Goal: Information Seeking & Learning: Find specific page/section

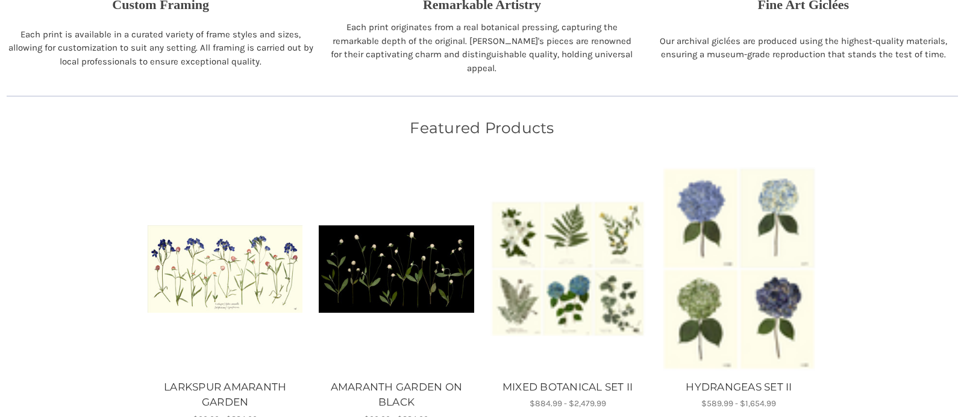
scroll to position [619, 0]
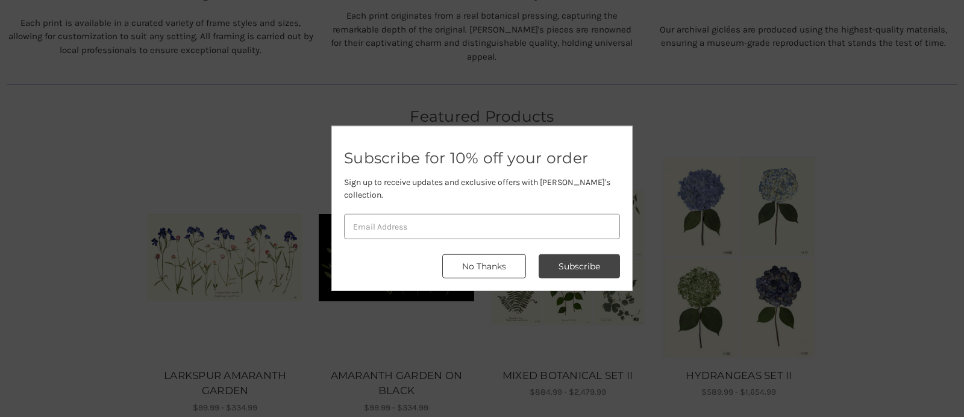
click at [501, 259] on button "No Thanks" at bounding box center [484, 266] width 84 height 24
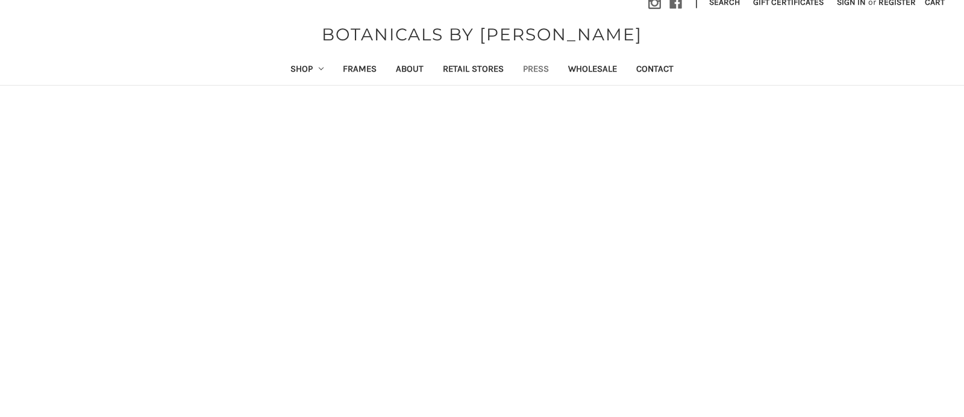
scroll to position [13, 0]
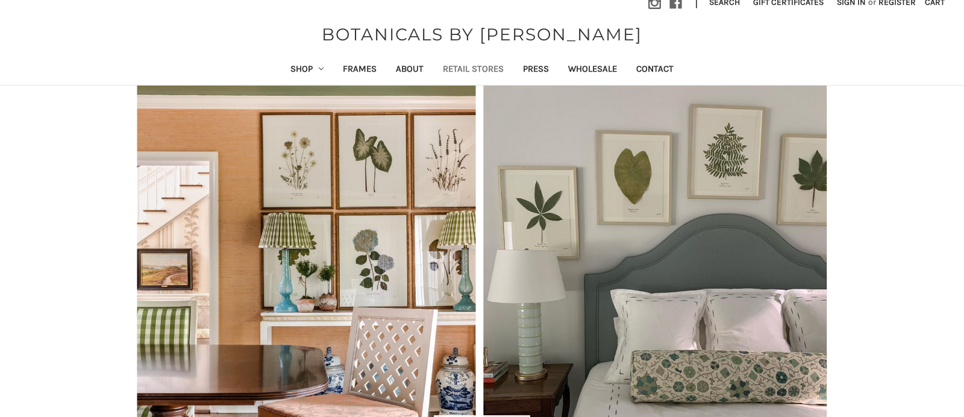
click at [476, 69] on link "Retail Stores" at bounding box center [473, 70] width 80 height 30
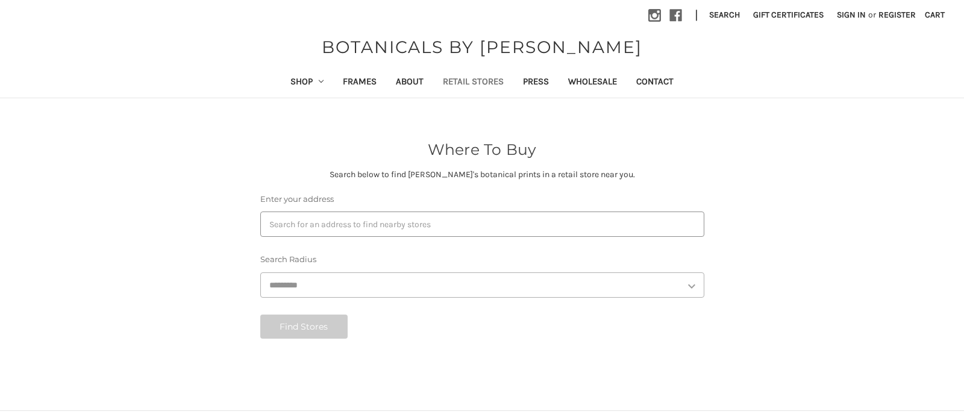
select select "***"
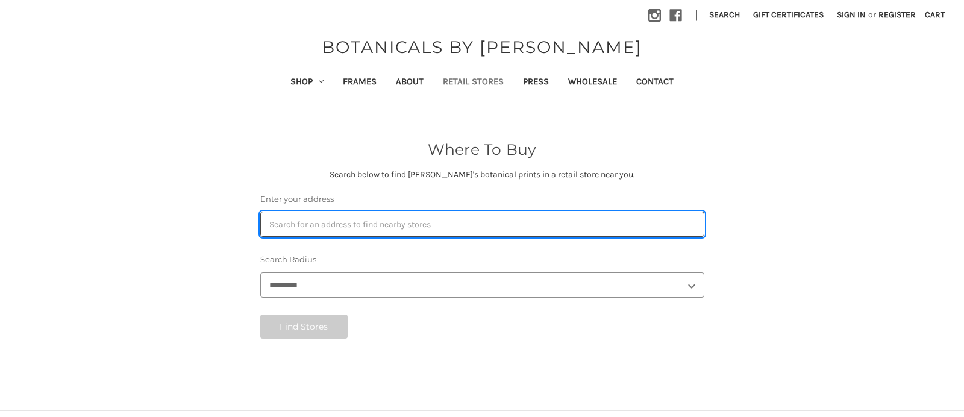
click at [289, 219] on input "Enter your address" at bounding box center [482, 224] width 444 height 25
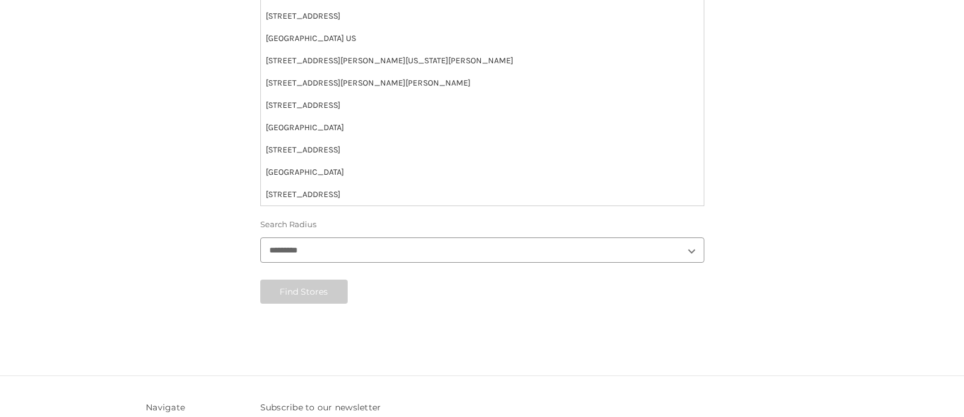
scroll to position [262, 0]
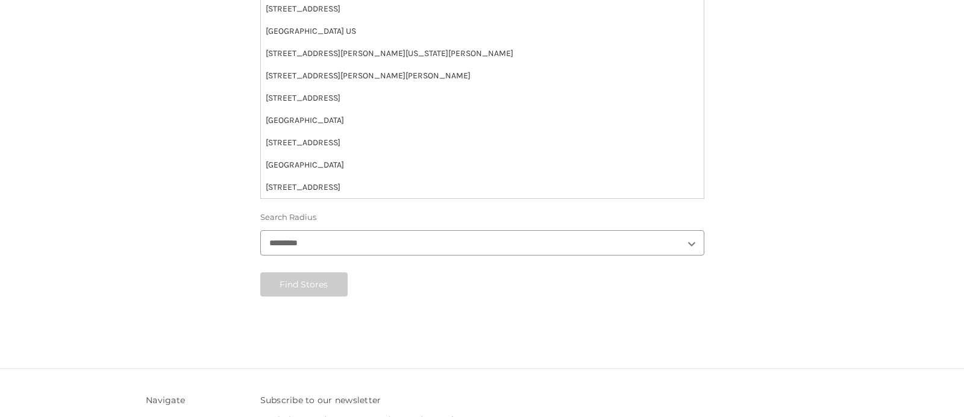
type input "35802"
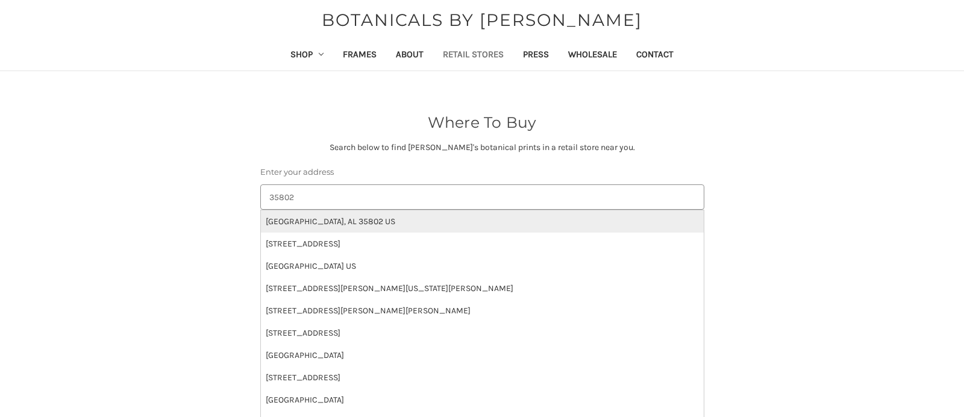
scroll to position [27, 0]
click at [315, 218] on li "Huntsville, AL 35802 US" at bounding box center [482, 222] width 443 height 22
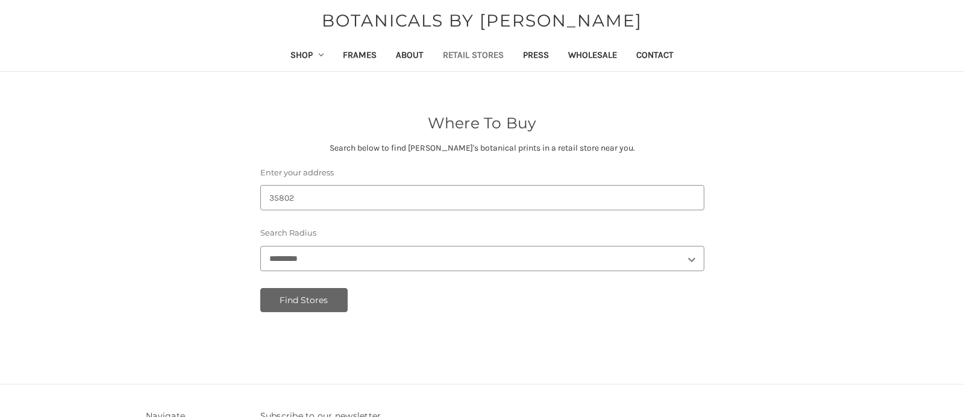
click at [298, 300] on button "Find Stores" at bounding box center [304, 300] width 88 height 24
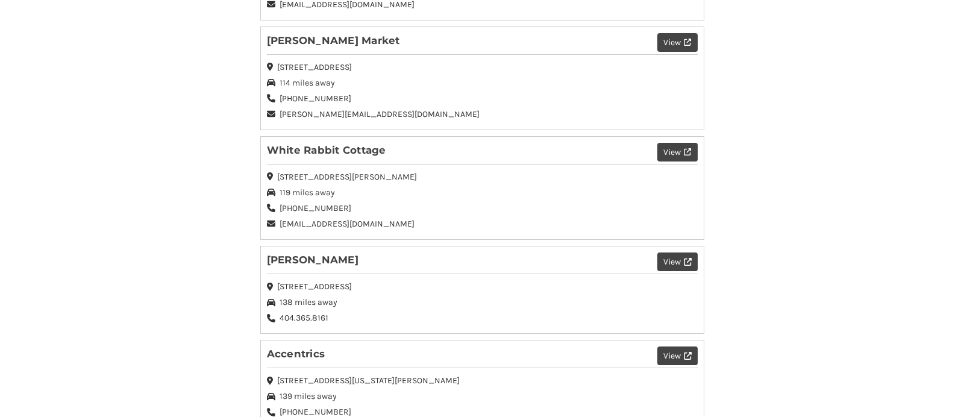
scroll to position [1374, 0]
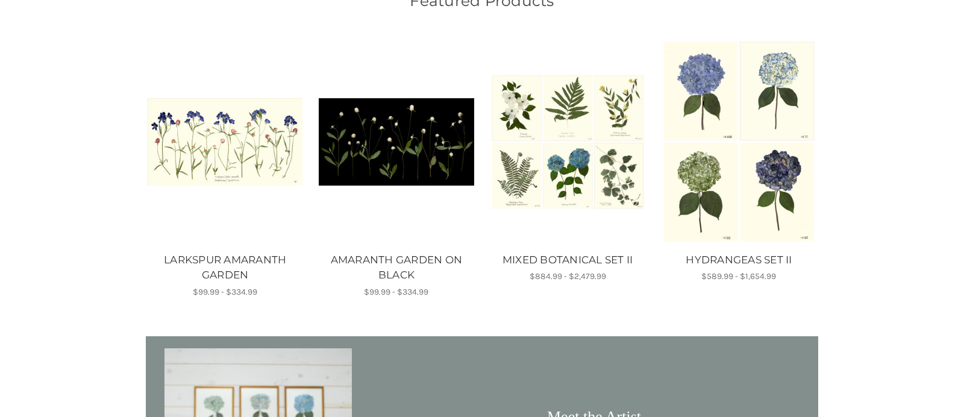
scroll to position [739, 0]
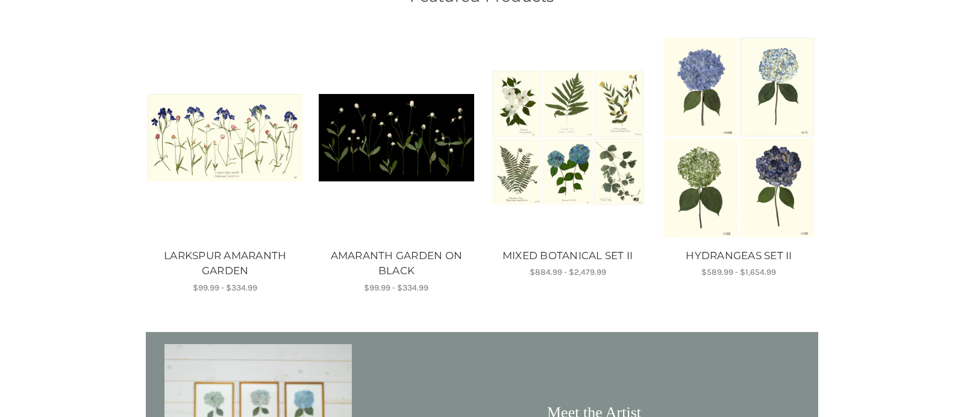
click at [409, 134] on img "AMARANTH GARDEN ON BLACK, Price range from $99.99 to $334.99\a\a" at bounding box center [396, 137] width 155 height 87
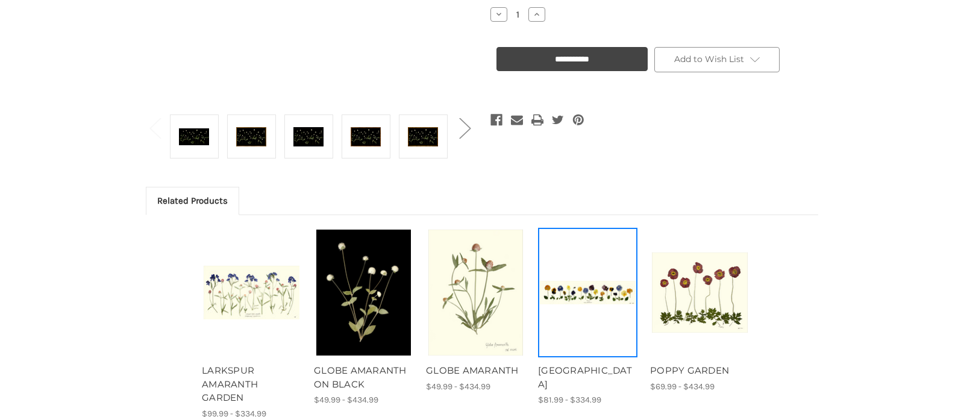
scroll to position [420, 1]
click at [570, 290] on img "PANSY GARDEN, Price range from $81.99 to $334.99\a\a" at bounding box center [588, 293] width 96 height 24
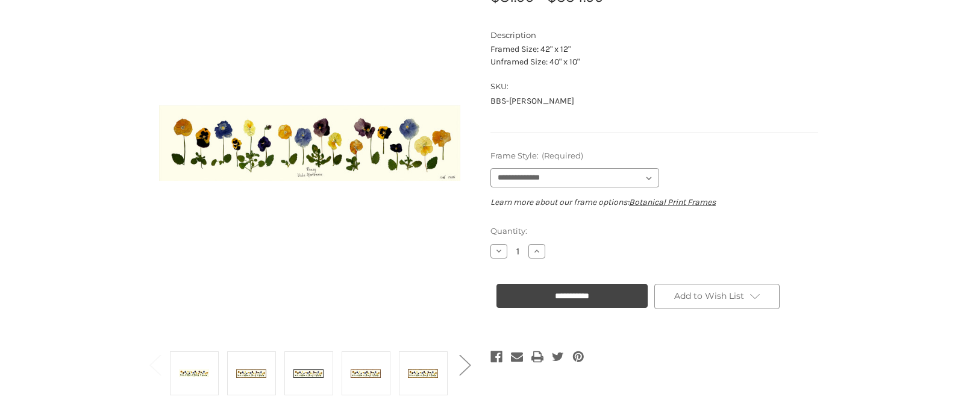
scroll to position [201, 1]
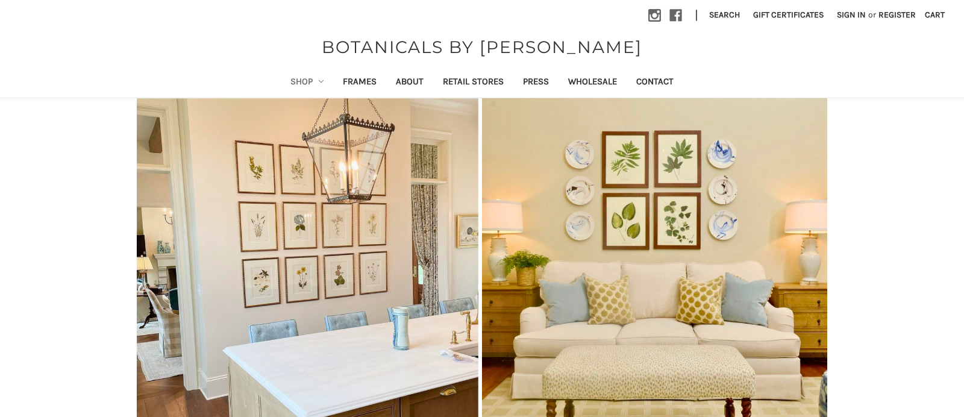
click at [301, 76] on link "Shop" at bounding box center [307, 83] width 53 height 30
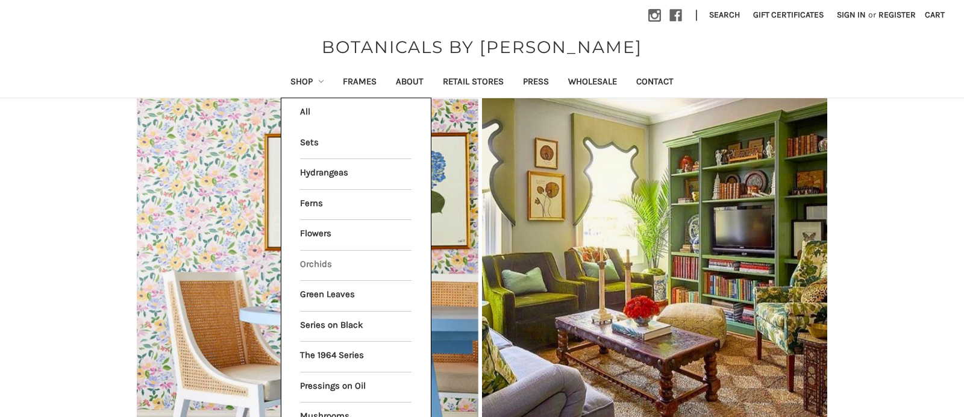
click at [304, 260] on link "Orchids" at bounding box center [355, 266] width 111 height 30
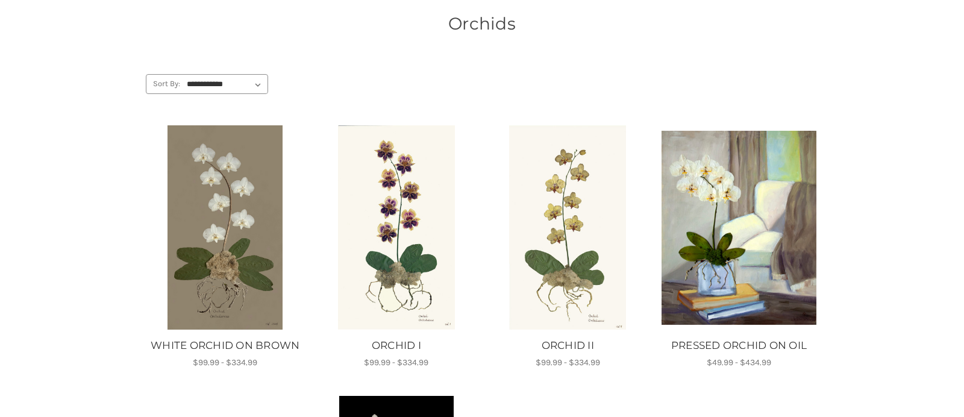
scroll to position [104, 0]
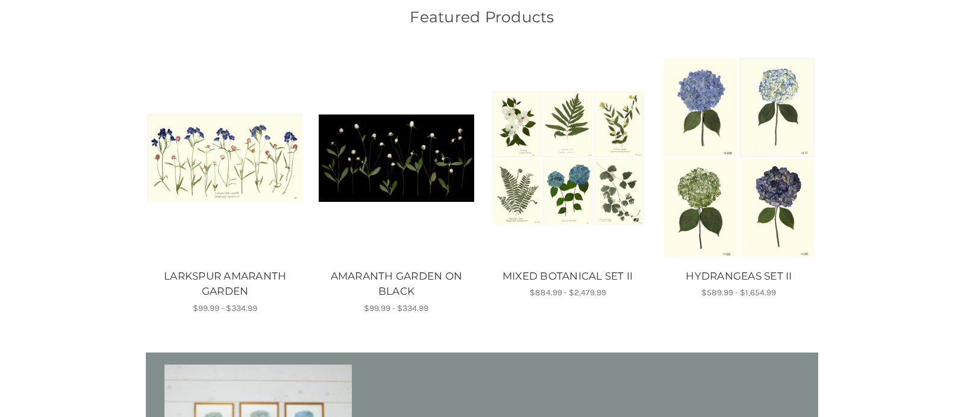
scroll to position [718, 0]
click at [713, 196] on img "HYDRANGEAS SET II, Price range from $589.99 to $1,654.99\a\a" at bounding box center [739, 159] width 155 height 204
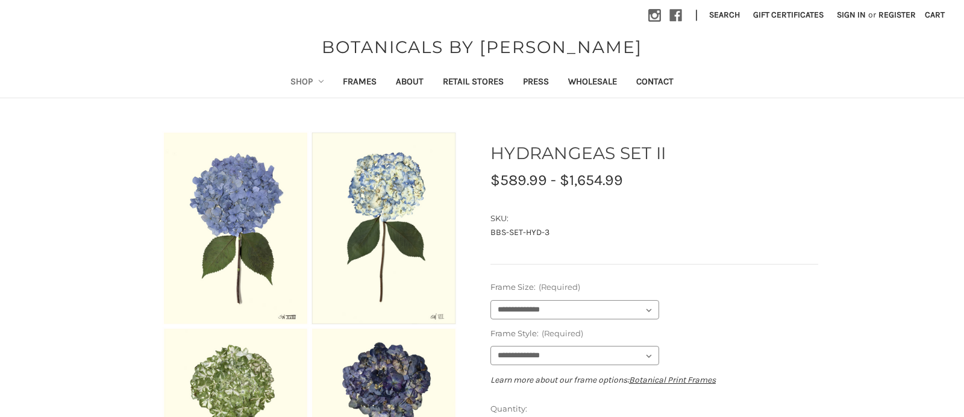
click at [295, 81] on link "Shop" at bounding box center [307, 83] width 53 height 30
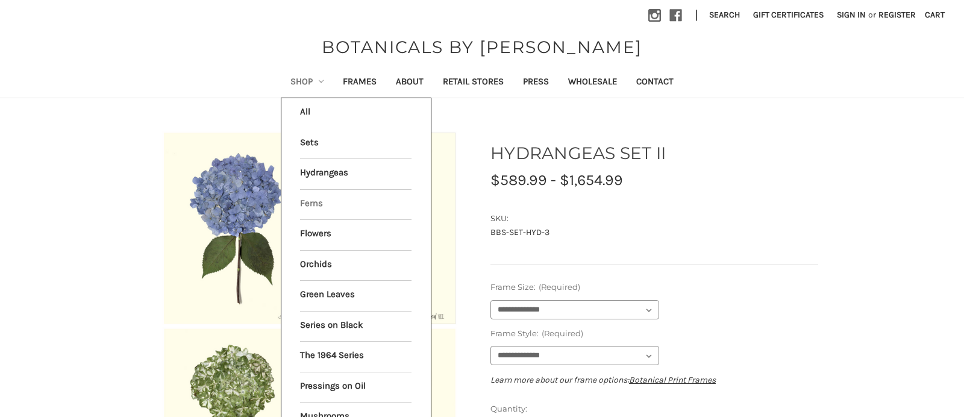
click at [300, 201] on link "Ferns" at bounding box center [355, 205] width 111 height 30
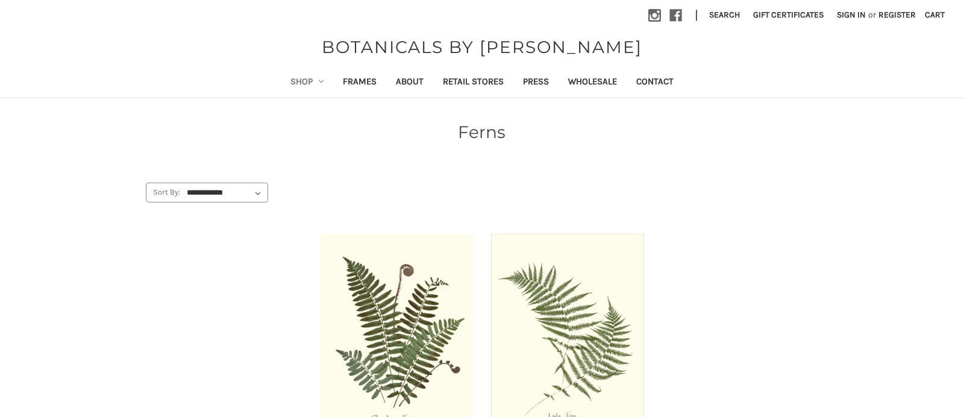
click at [296, 83] on link "Shop" at bounding box center [307, 83] width 53 height 30
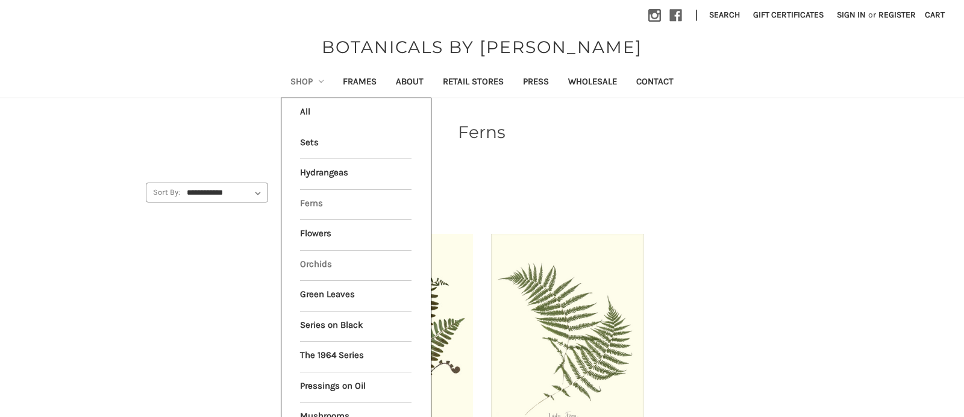
click at [300, 257] on link "Orchids" at bounding box center [355, 266] width 111 height 30
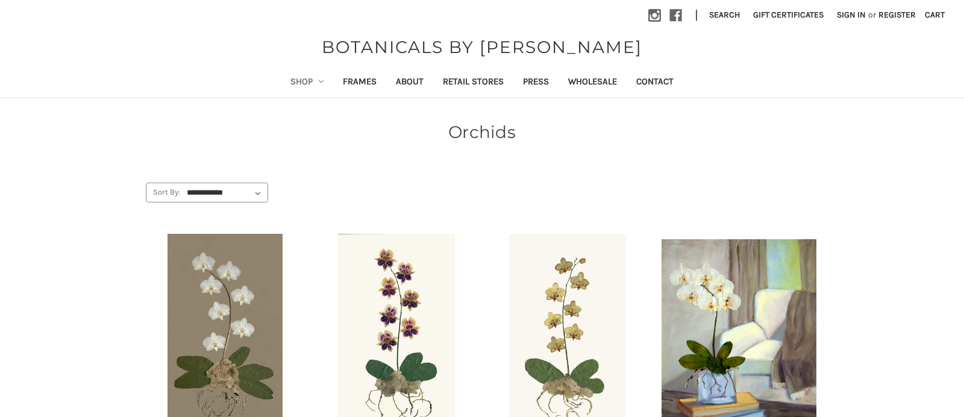
click at [296, 80] on link "Shop" at bounding box center [307, 83] width 53 height 30
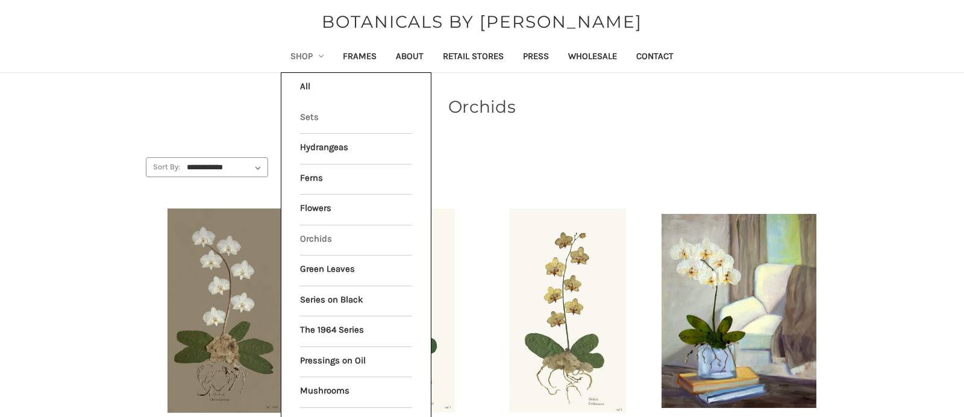
scroll to position [25, 0]
click at [307, 207] on link "Flowers" at bounding box center [355, 210] width 111 height 30
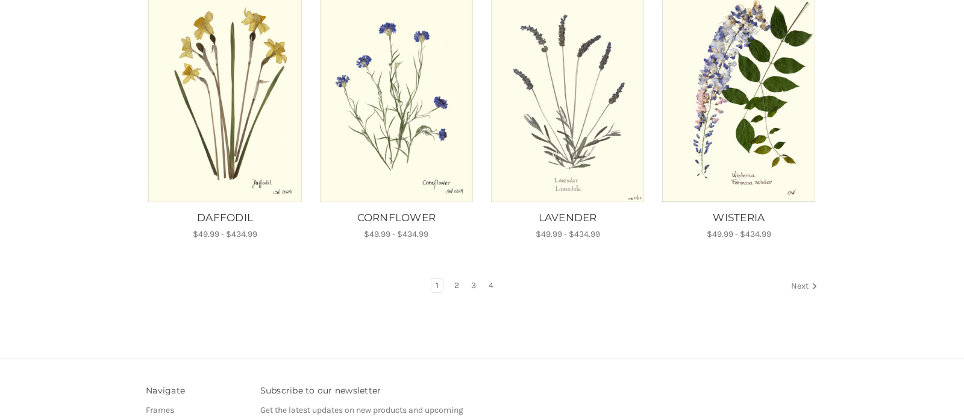
scroll to position [794, 0]
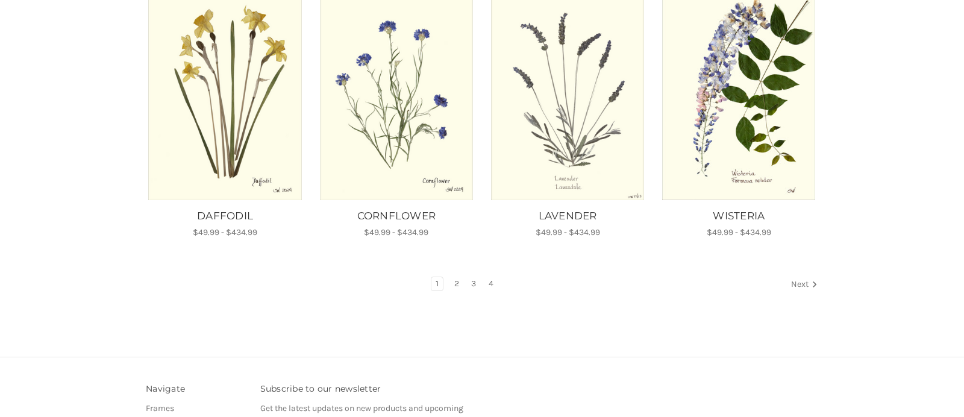
click at [793, 277] on link "Next" at bounding box center [802, 285] width 31 height 16
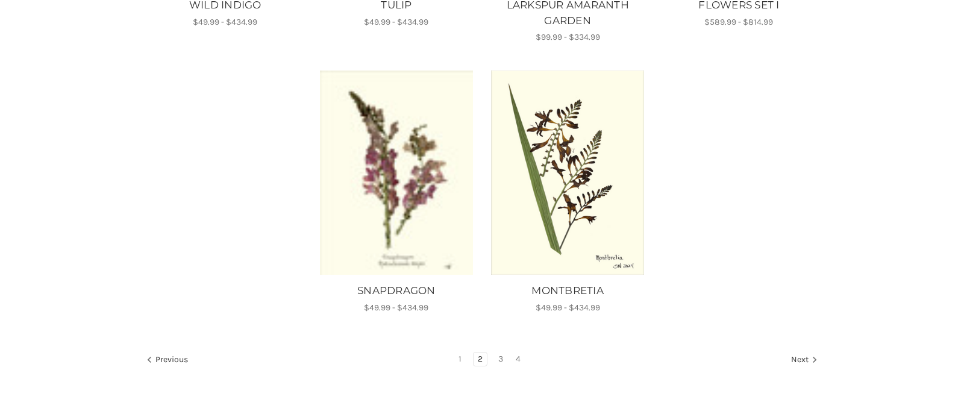
scroll to position [991, 0]
click at [503, 356] on link "3" at bounding box center [500, 357] width 13 height 13
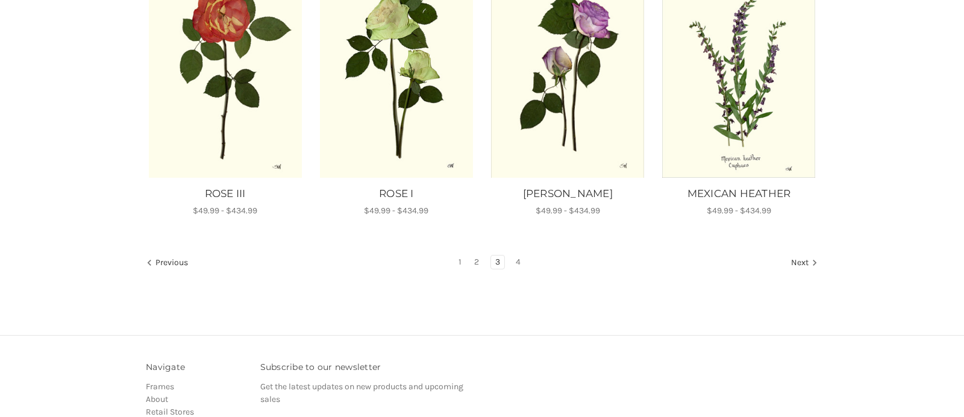
scroll to position [802, 0]
click at [521, 257] on link "4" at bounding box center [518, 261] width 13 height 13
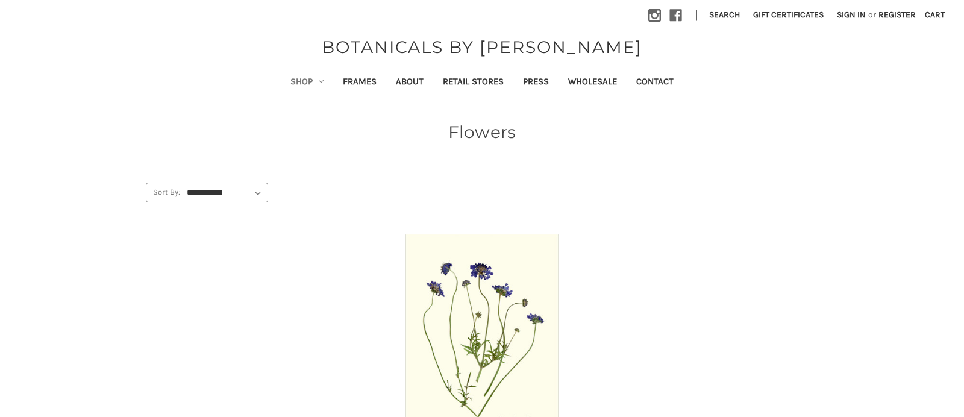
click at [299, 81] on link "Shop" at bounding box center [307, 83] width 53 height 30
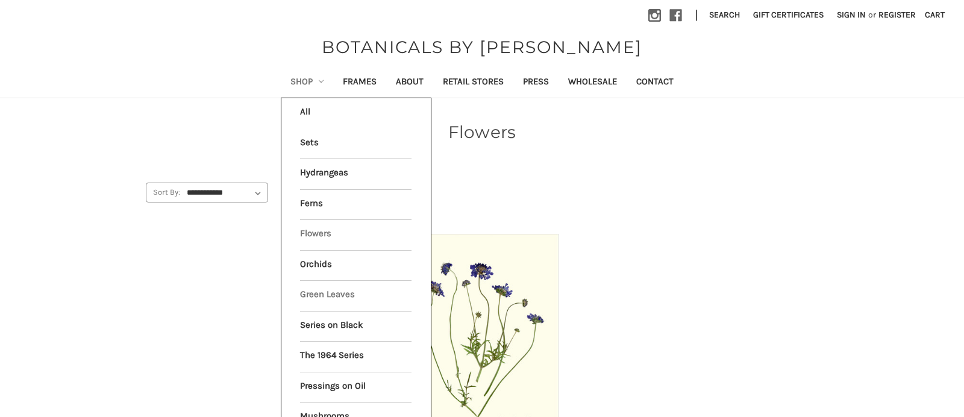
click at [304, 290] on link "Green Leaves" at bounding box center [355, 296] width 111 height 30
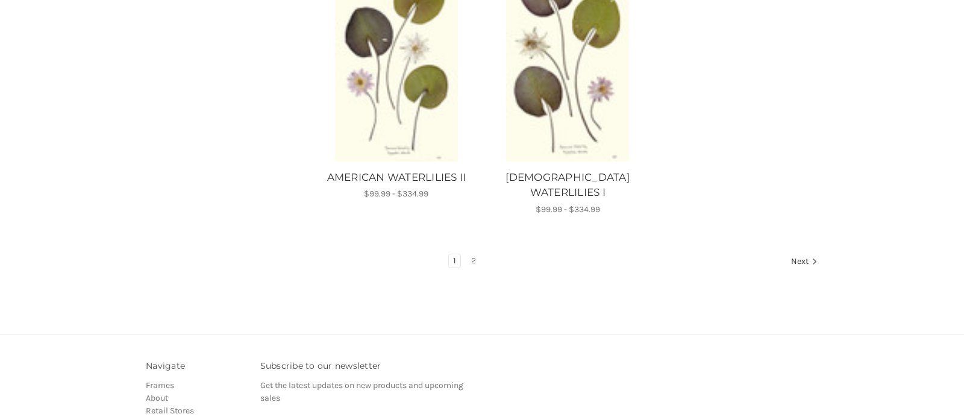
scroll to position [1583, 1]
click at [472, 253] on link "2" at bounding box center [473, 259] width 13 height 13
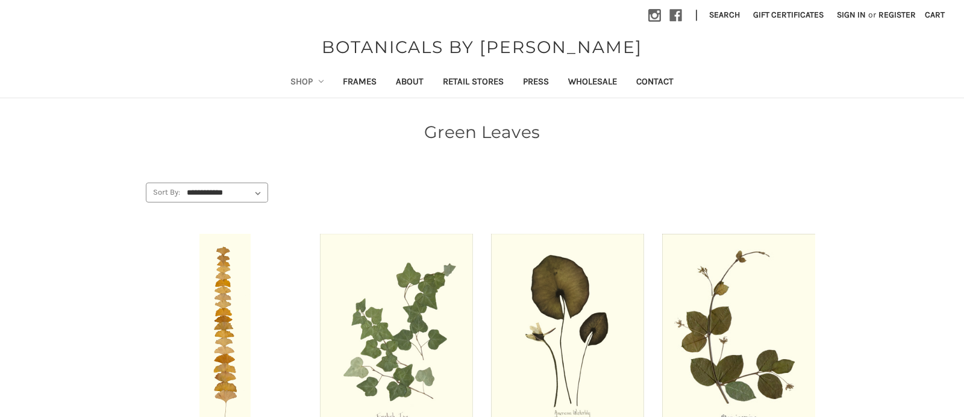
click at [293, 82] on link "Shop" at bounding box center [307, 83] width 53 height 30
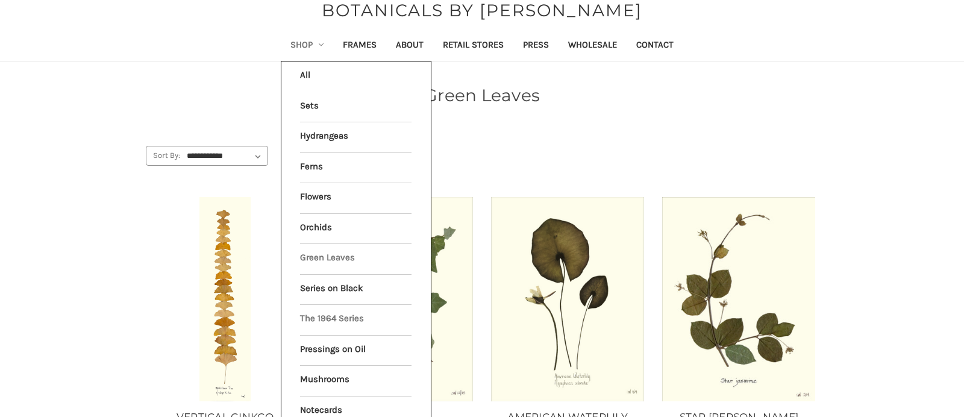
scroll to position [36, 2]
click at [332, 312] on link "The 1964 Series" at bounding box center [355, 321] width 111 height 30
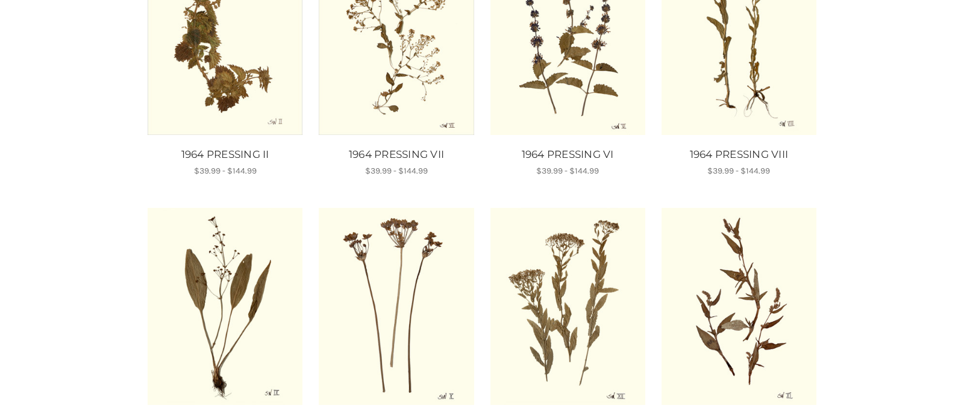
scroll to position [571, 1]
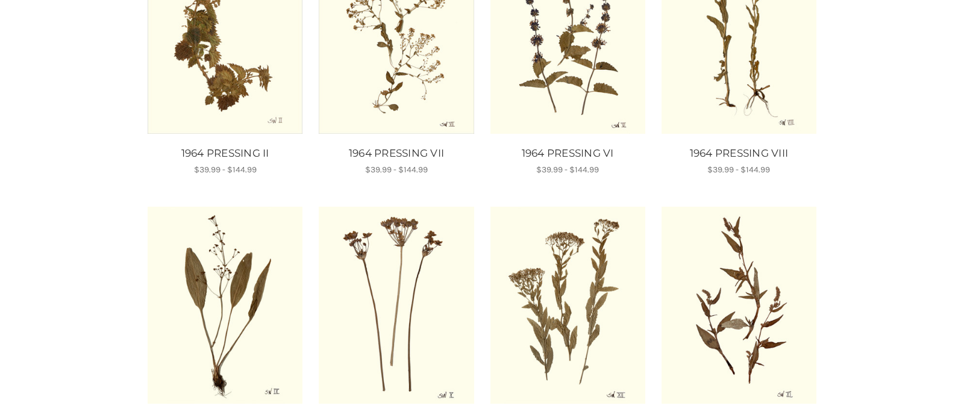
click at [253, 89] on img "1964 PRESSING II, Price range from $39.99 to $144.99\a\a" at bounding box center [225, 35] width 155 height 197
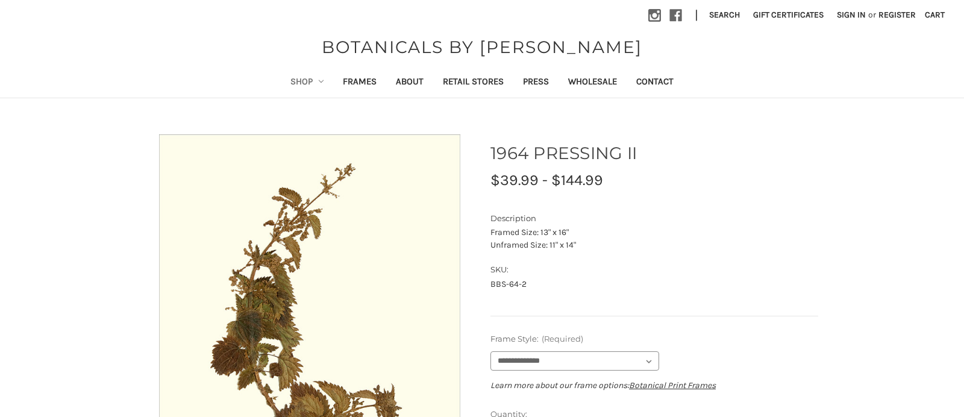
click at [292, 80] on link "Shop" at bounding box center [307, 83] width 53 height 30
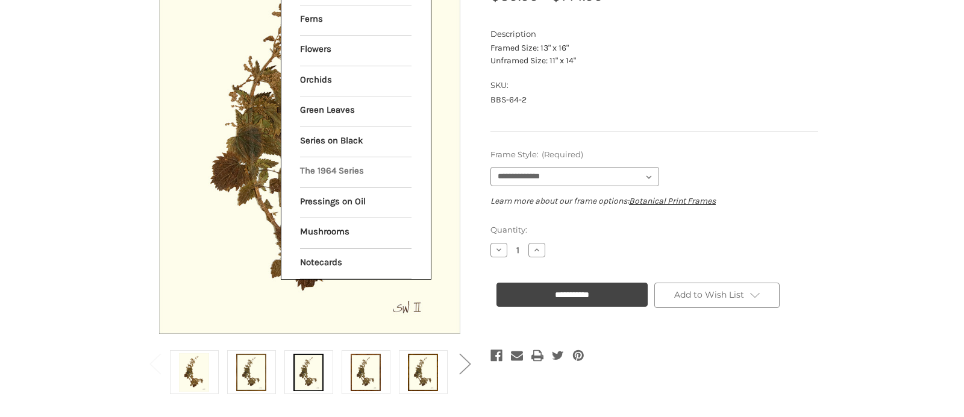
scroll to position [195, 0]
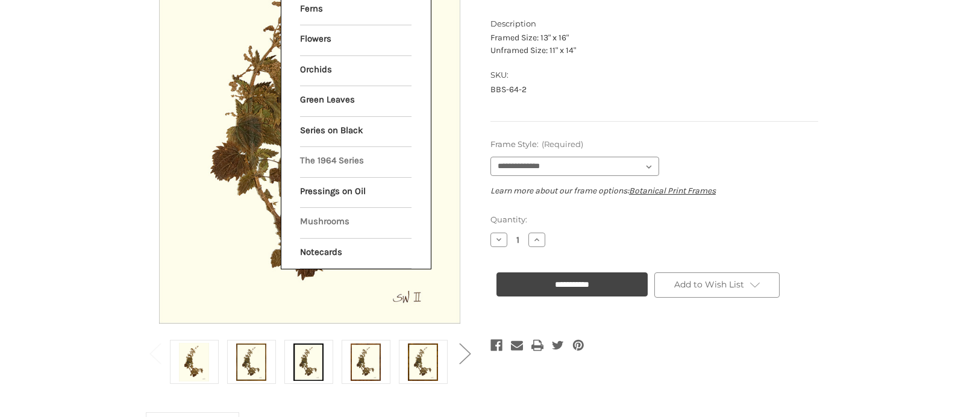
click at [323, 215] on link "Mushrooms" at bounding box center [355, 223] width 111 height 30
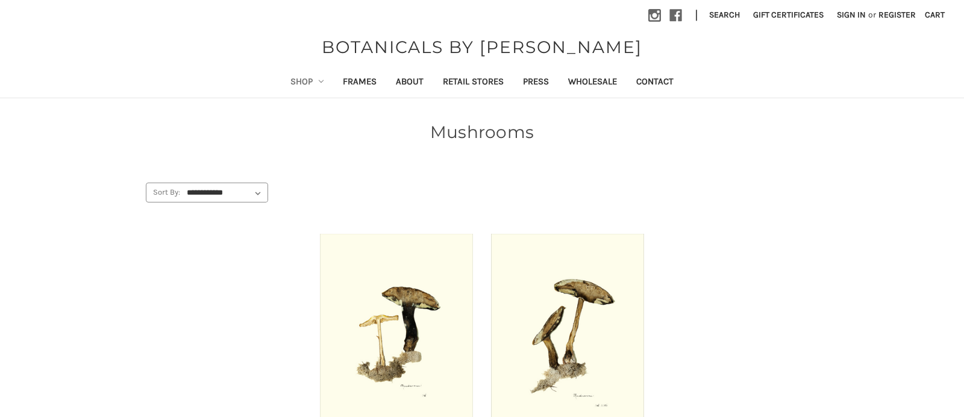
click at [297, 82] on link "Shop" at bounding box center [307, 83] width 53 height 30
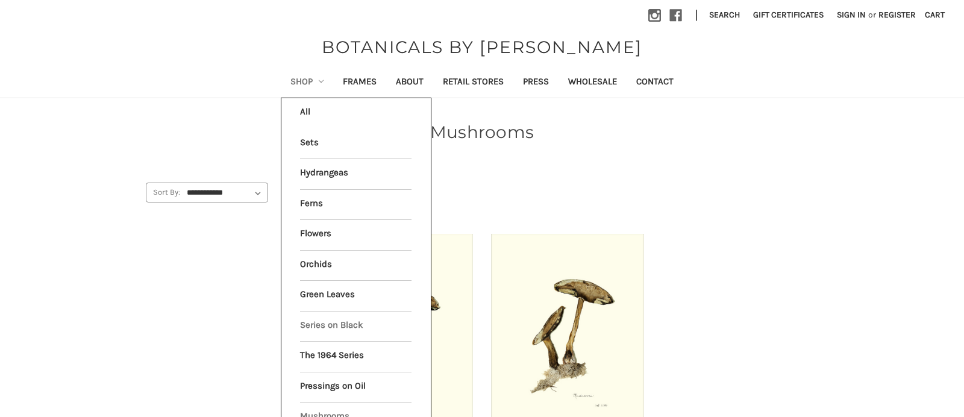
click at [329, 315] on link "Series on Black" at bounding box center [355, 327] width 111 height 30
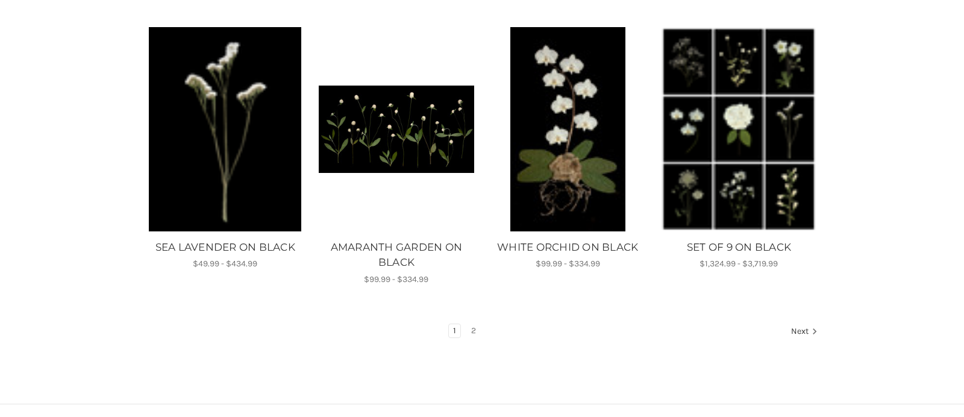
scroll to position [765, 1]
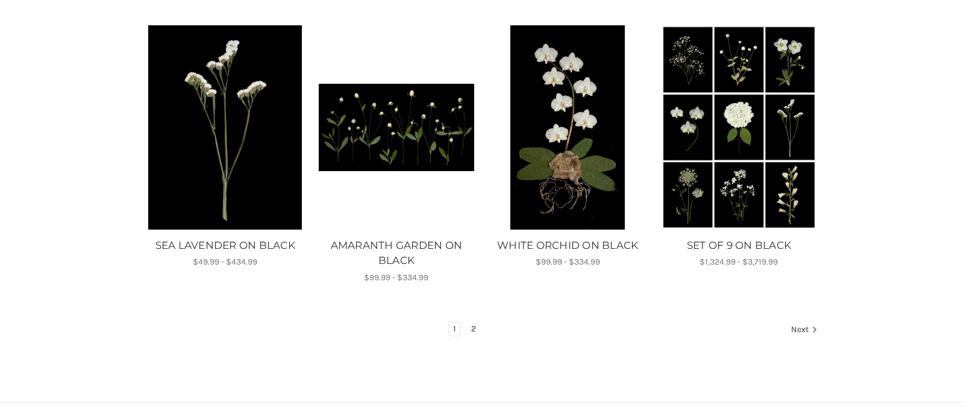
click at [471, 324] on link "2" at bounding box center [473, 328] width 13 height 13
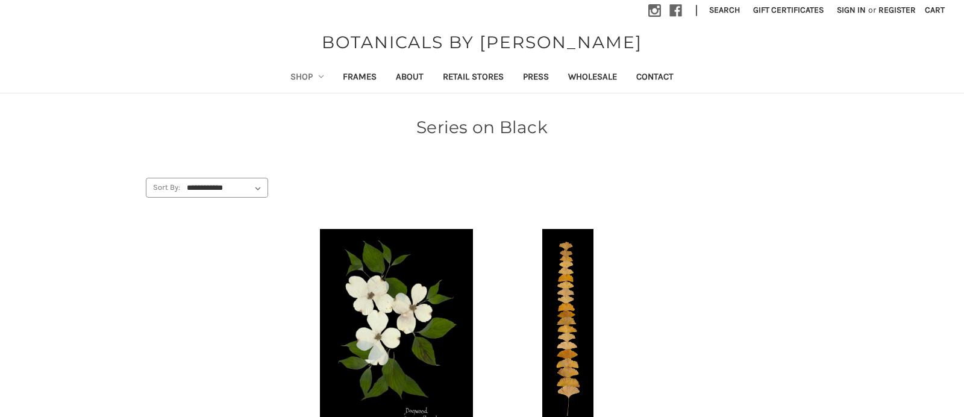
scroll to position [5, 0]
click at [302, 77] on link "Shop" at bounding box center [307, 78] width 53 height 30
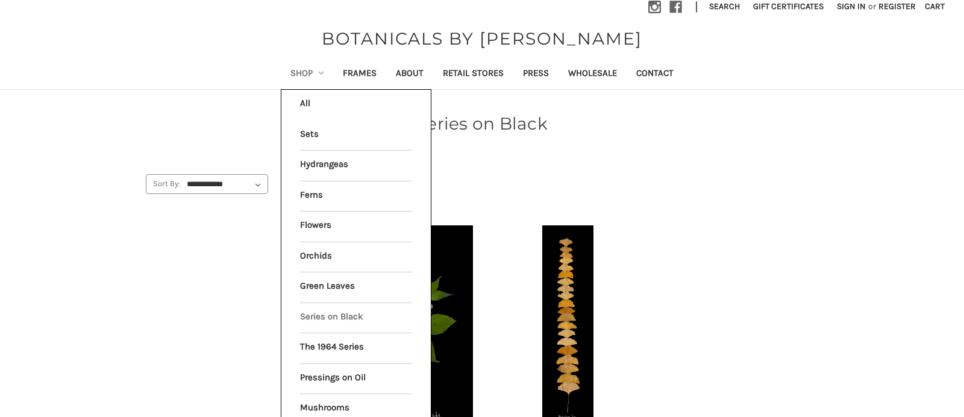
scroll to position [10, 1]
click at [317, 367] on link "Pressings on Oil" at bounding box center [355, 378] width 111 height 30
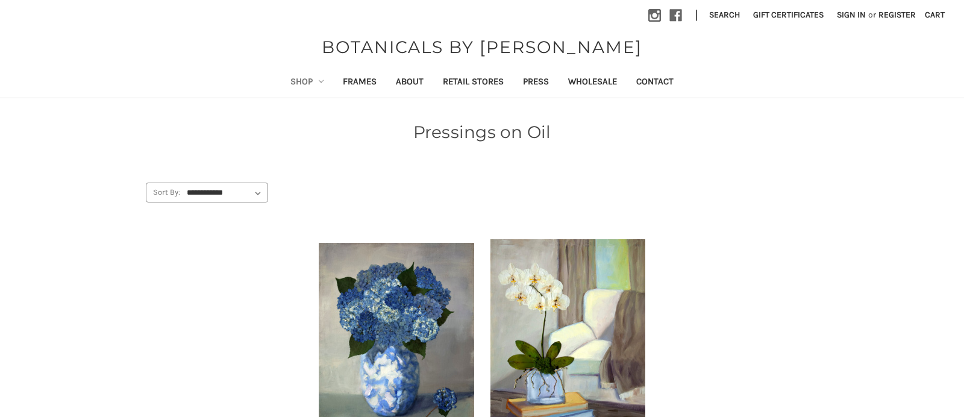
click at [301, 80] on link "Shop" at bounding box center [307, 83] width 53 height 30
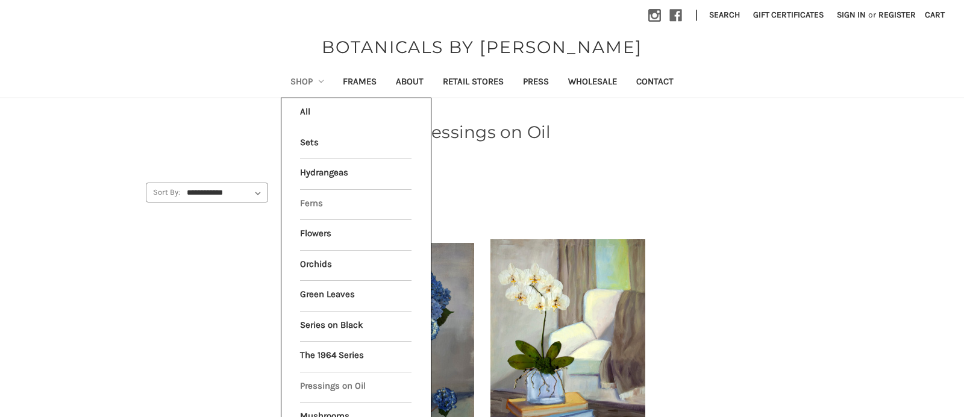
click at [306, 200] on link "Ferns" at bounding box center [355, 205] width 111 height 30
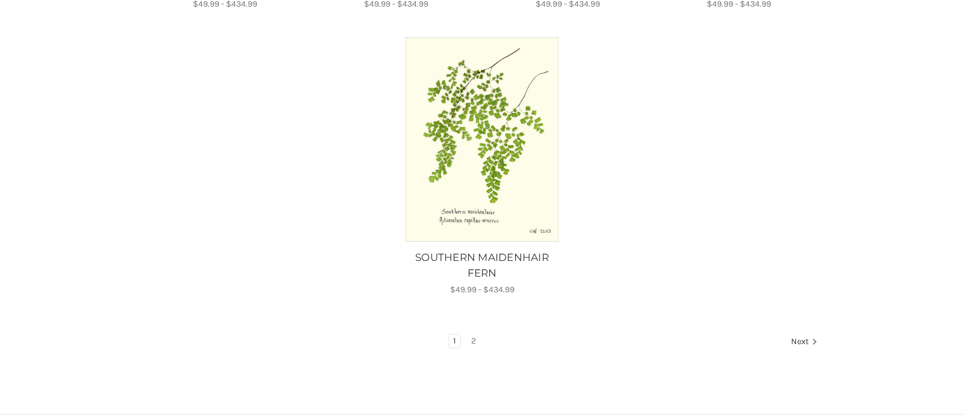
scroll to position [1260, 0]
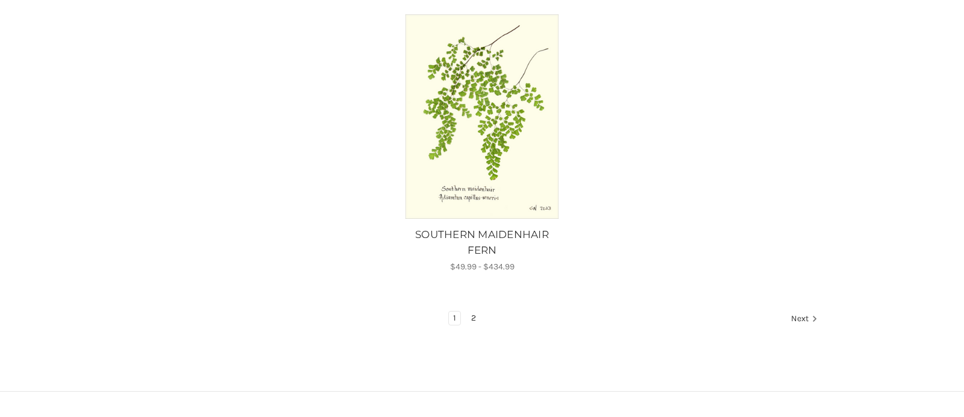
click at [472, 312] on link "2" at bounding box center [473, 318] width 13 height 13
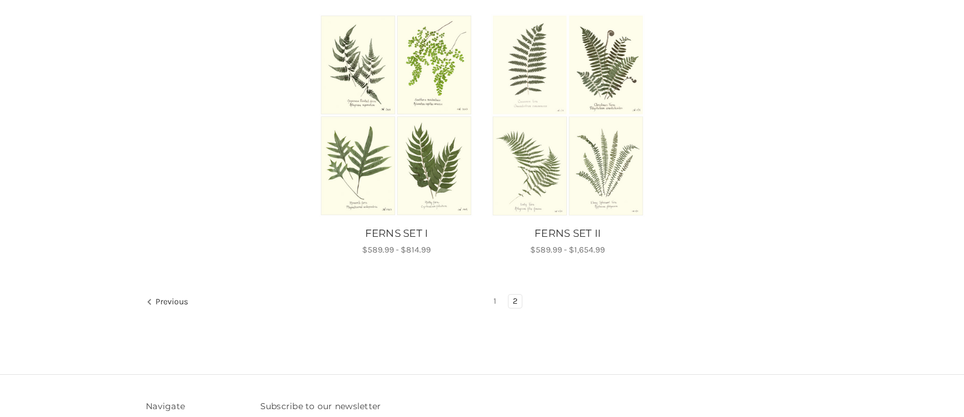
scroll to position [495, 0]
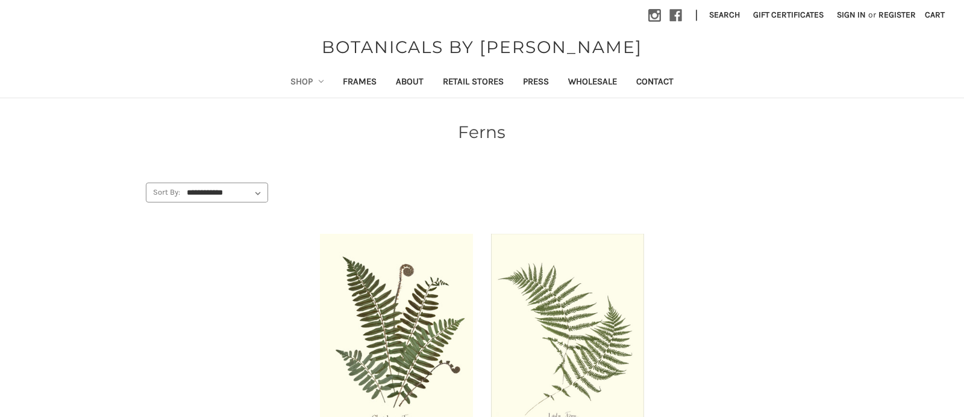
click at [298, 83] on link "Shop" at bounding box center [307, 83] width 53 height 30
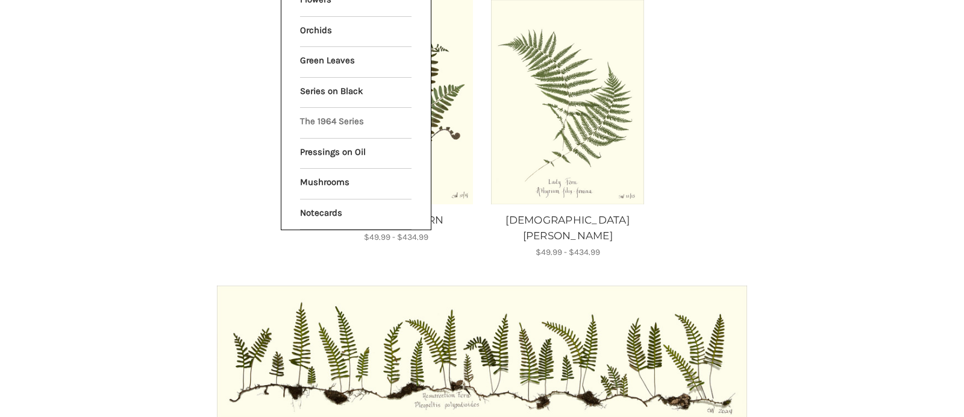
scroll to position [236, 0]
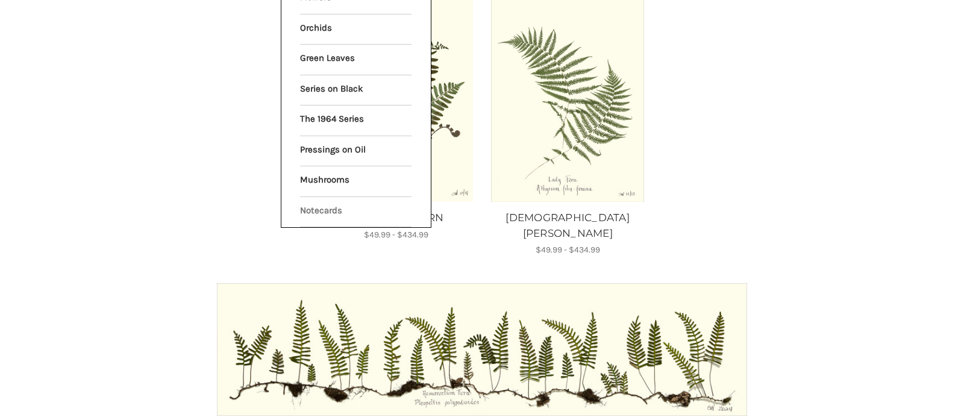
click at [318, 203] on link "Notecards" at bounding box center [355, 212] width 111 height 30
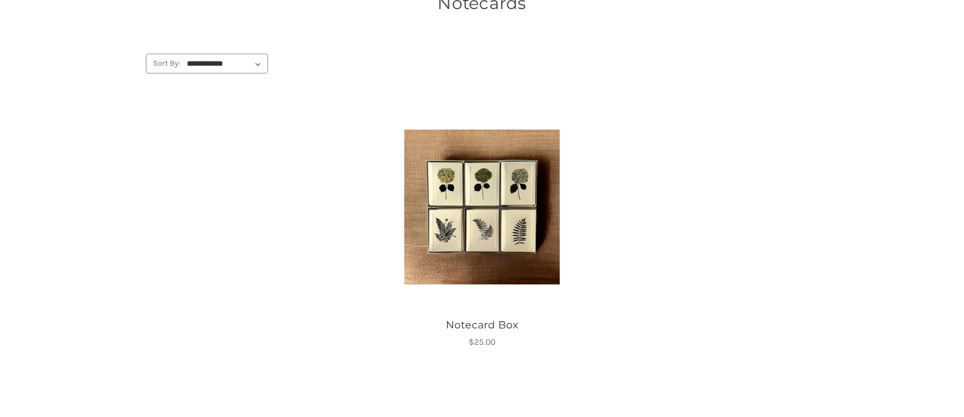
scroll to position [130, 0]
click at [432, 245] on img "Notecard Box, $25.00\a\a" at bounding box center [481, 205] width 155 height 155
